Goal: Complete application form: Complete application form

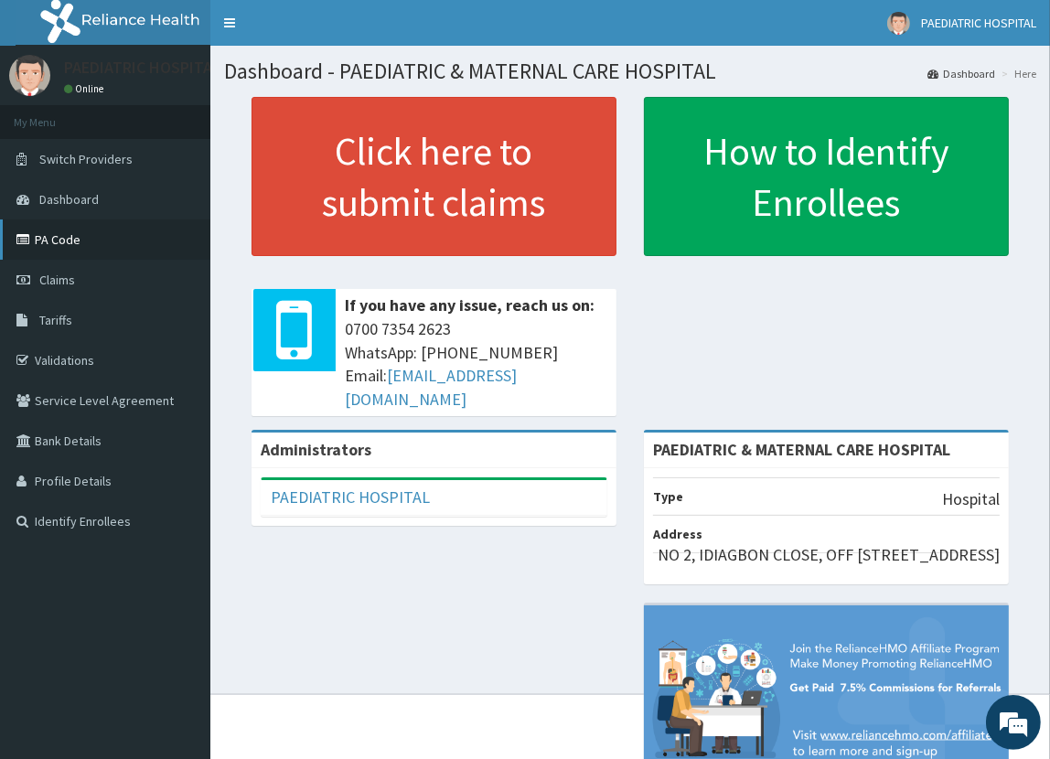
click at [73, 241] on link "PA Code" at bounding box center [105, 239] width 210 height 40
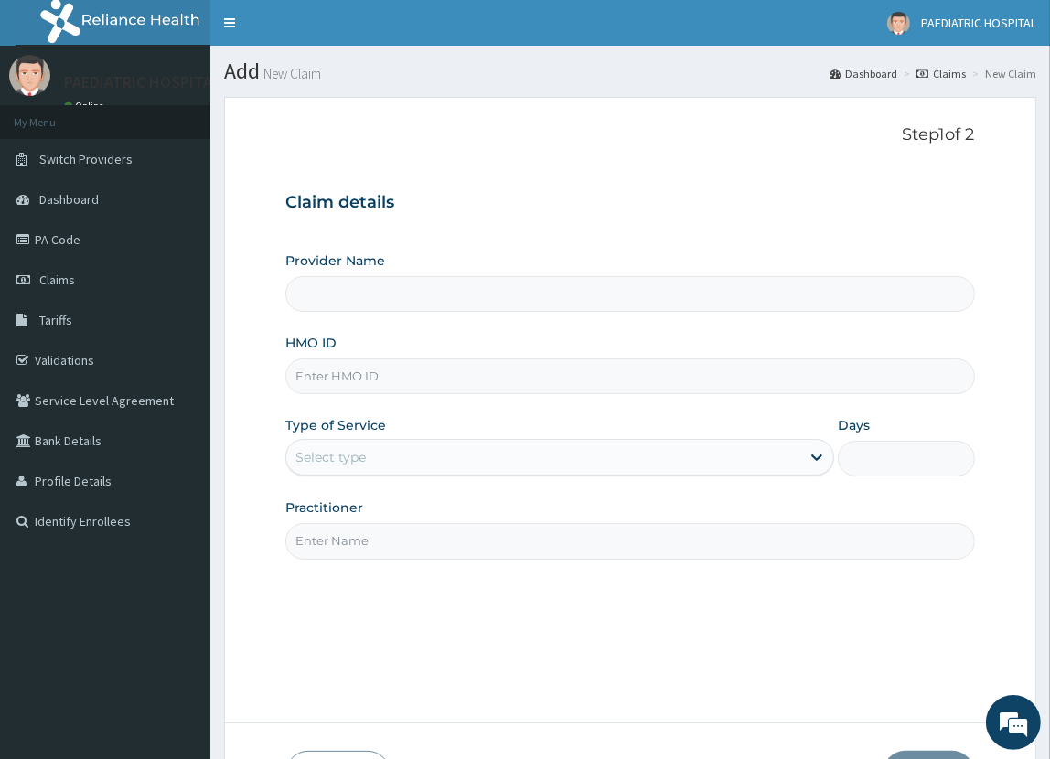
type input "PAEDIATRIC & MATERNAL CARE HOSPITAL"
click at [353, 369] on input "HMO ID" at bounding box center [629, 376] width 688 height 36
type input "AOM/10183/D"
click at [345, 456] on div "Select type" at bounding box center [330, 457] width 70 height 18
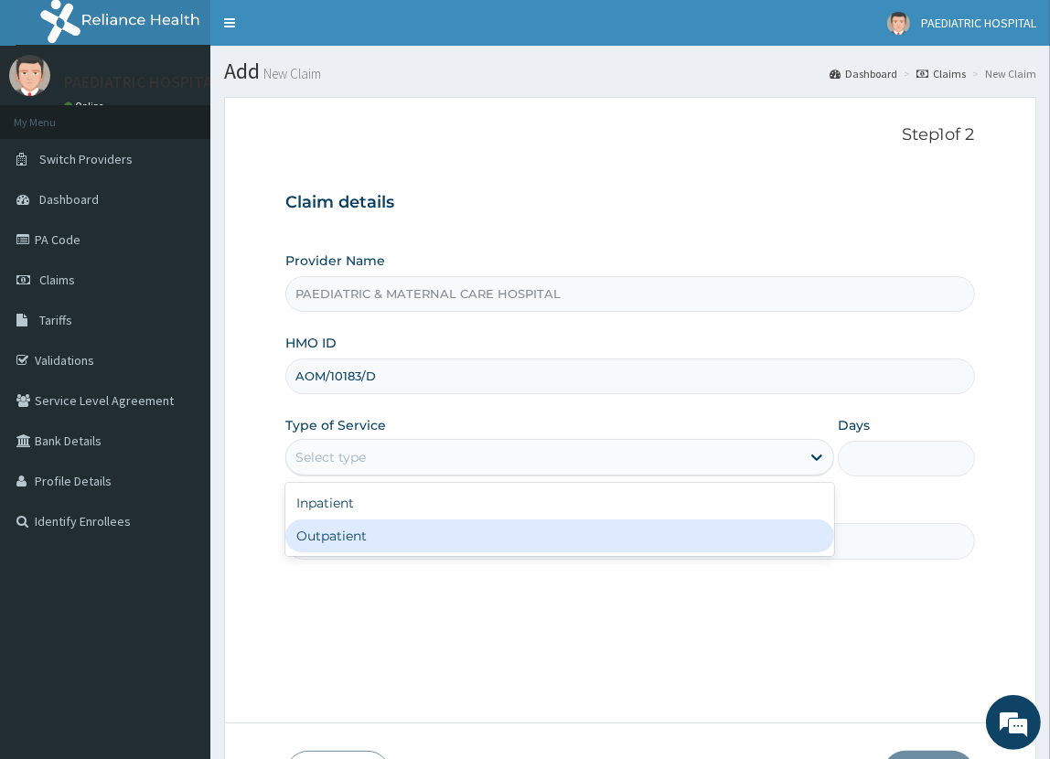
click at [334, 537] on div "Outpatient" at bounding box center [559, 535] width 548 height 33
type input "1"
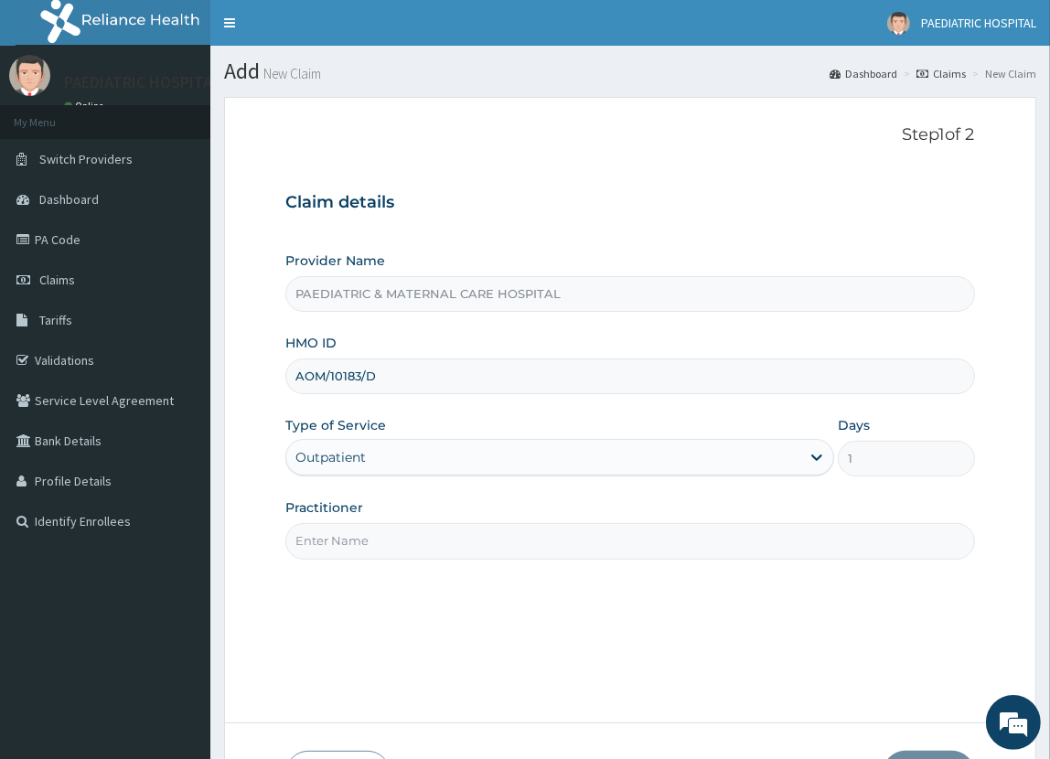
click at [347, 535] on input "Practitioner" at bounding box center [629, 541] width 688 height 36
type input "[PERSON_NAME][GEOGRAPHIC_DATA]"
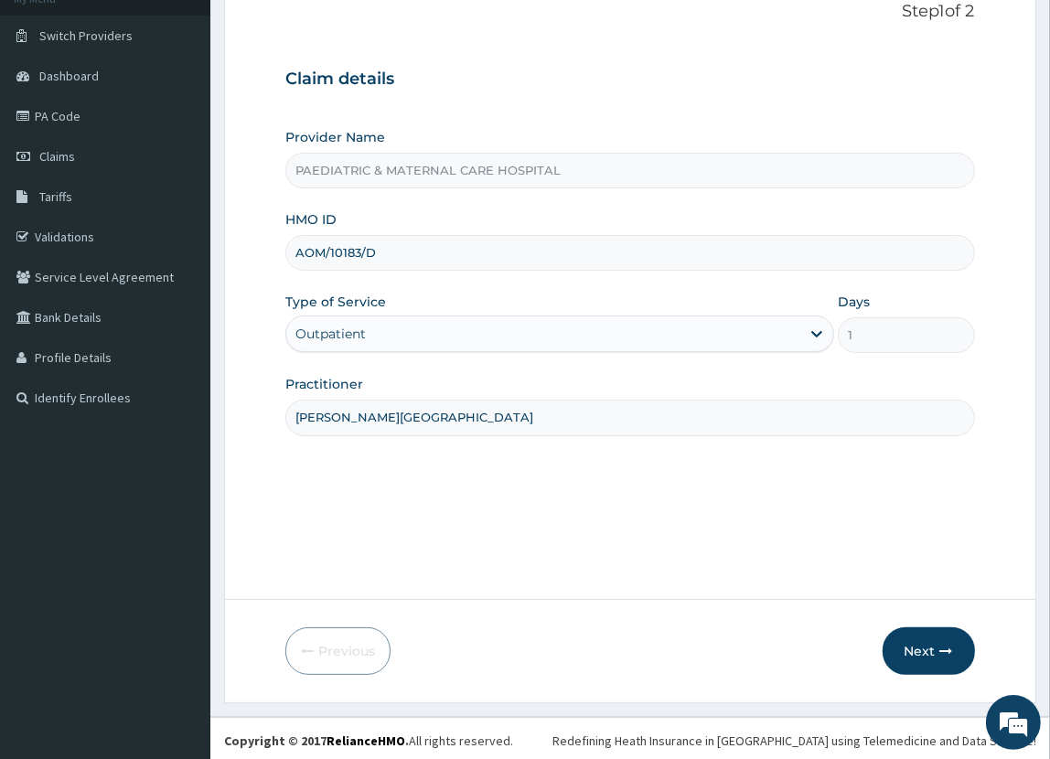
scroll to position [128, 0]
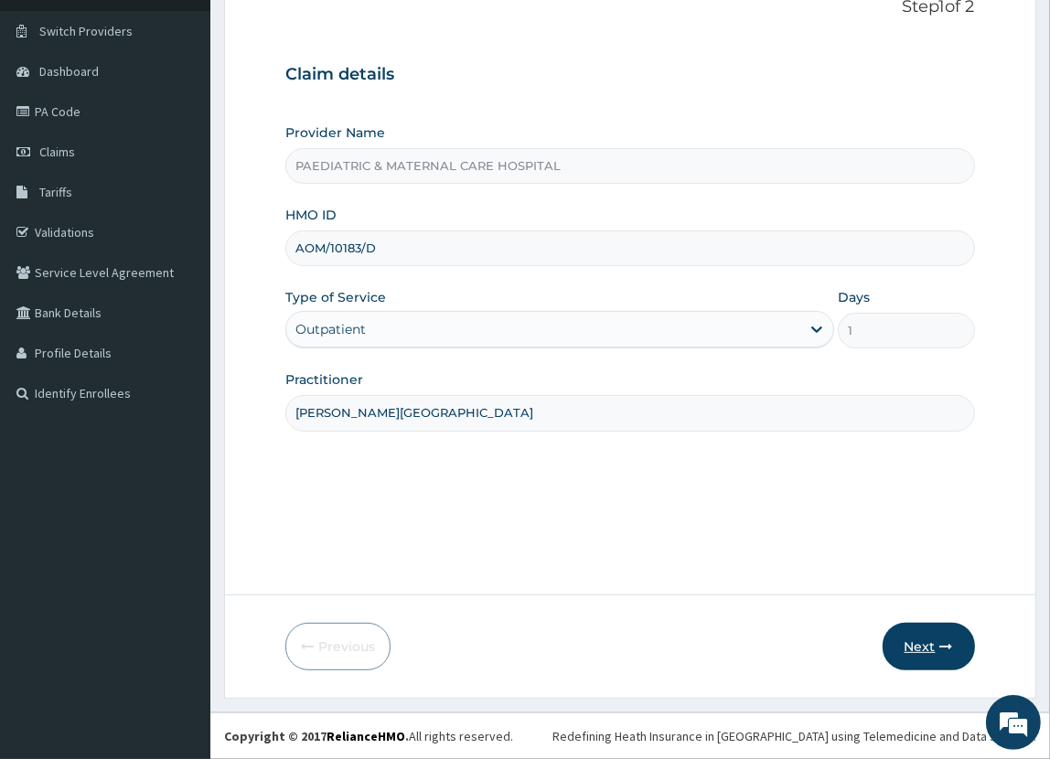
click at [923, 639] on button "Next" at bounding box center [928, 647] width 92 height 48
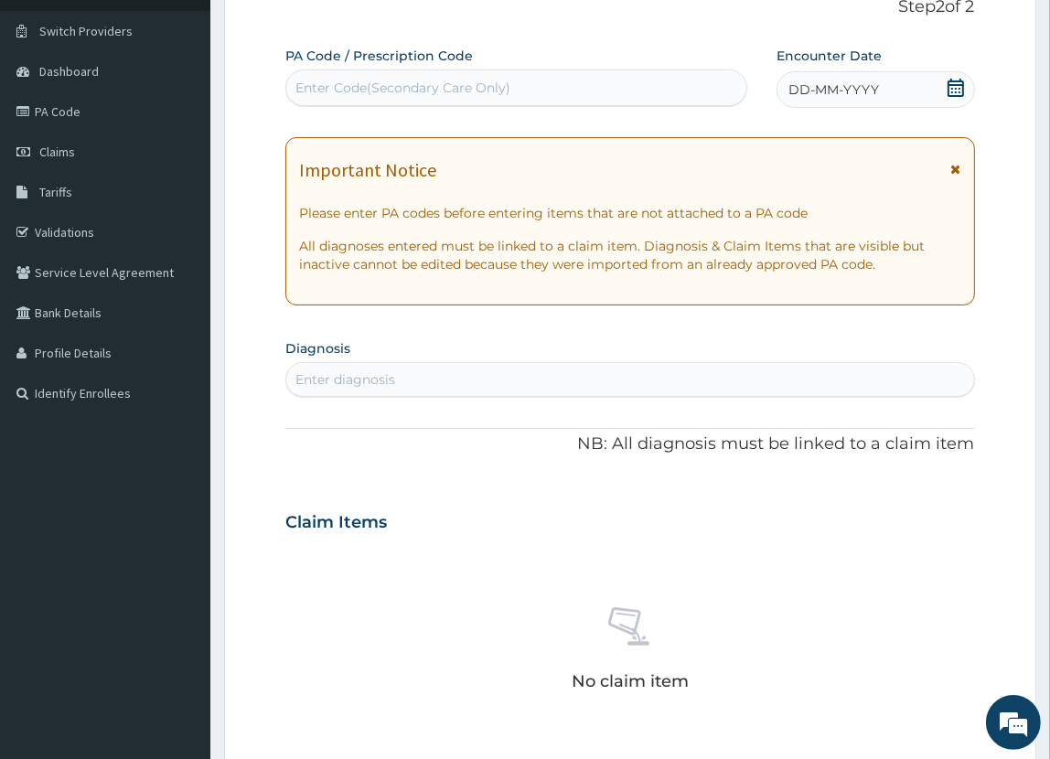
click at [505, 91] on div "Enter Code(Secondary Care Only)" at bounding box center [516, 87] width 460 height 29
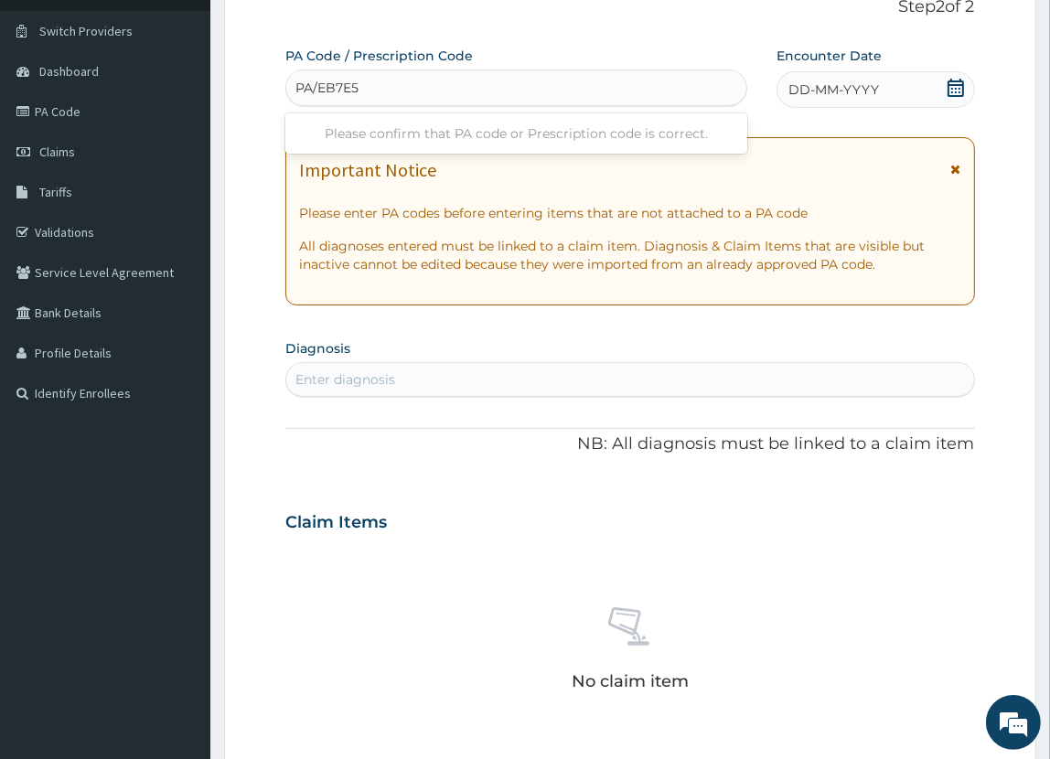
type input "PA/EB7E58"
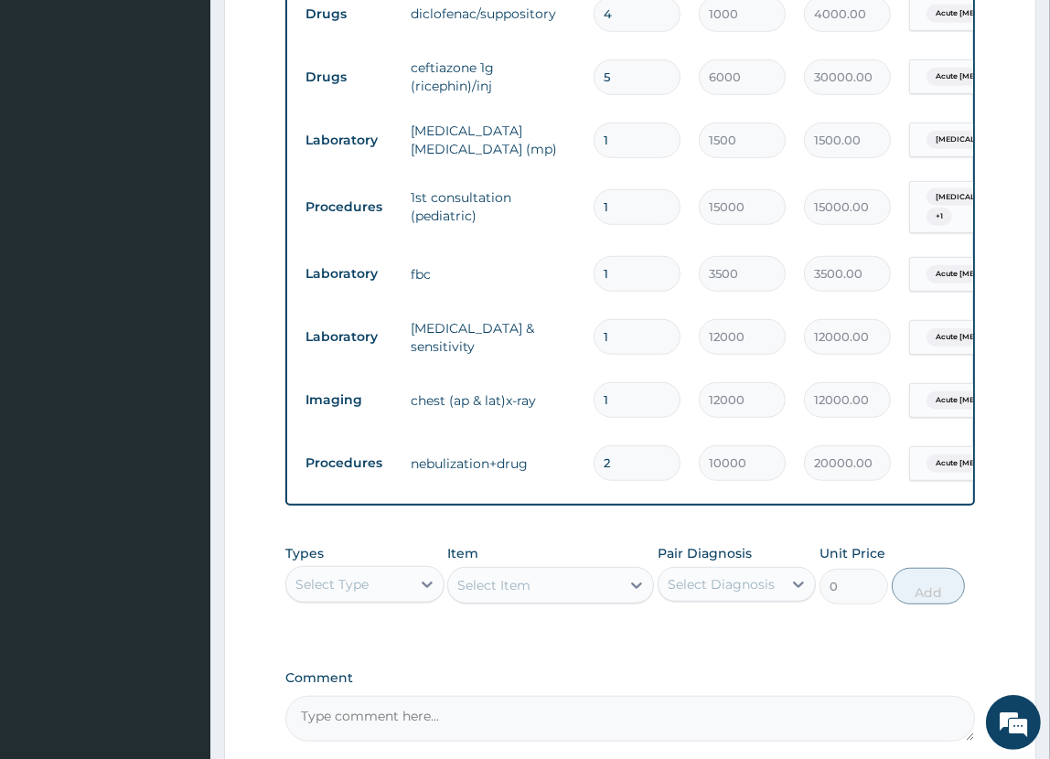
scroll to position [1184, 0]
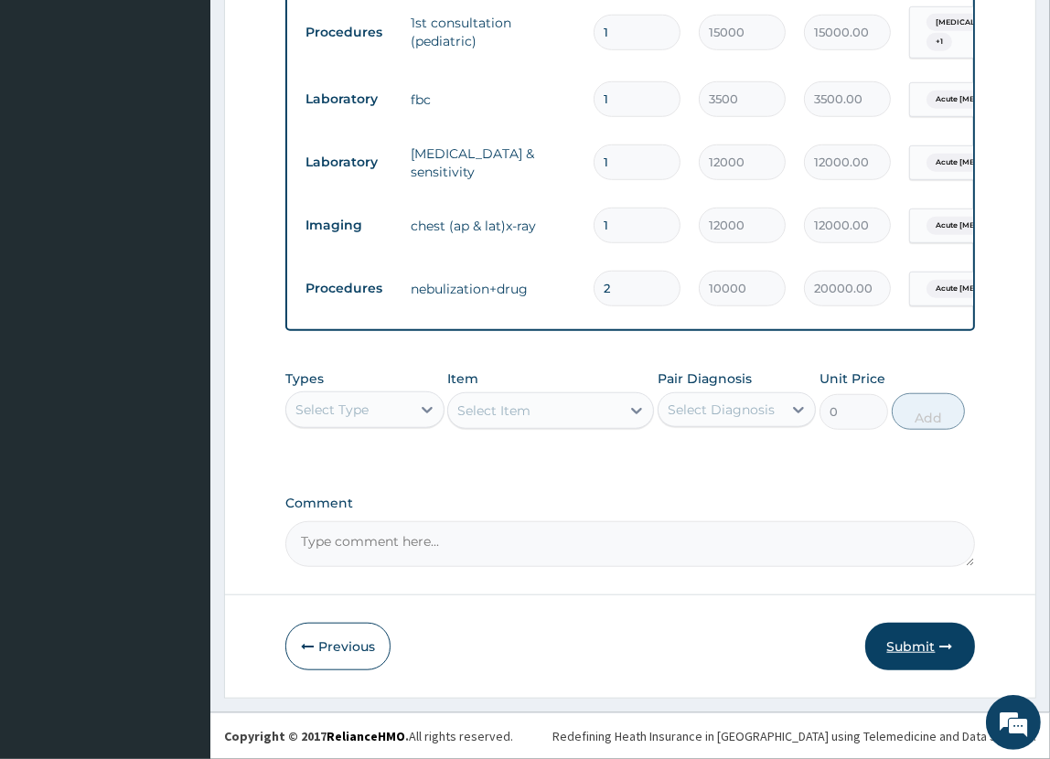
click at [929, 644] on button "Submit" at bounding box center [920, 647] width 110 height 48
